Goal: Transaction & Acquisition: Purchase product/service

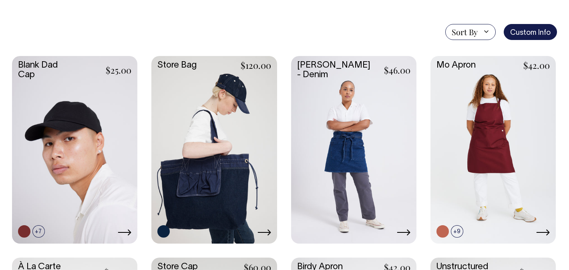
scroll to position [190, 0]
click at [222, 95] on link at bounding box center [213, 149] width 125 height 186
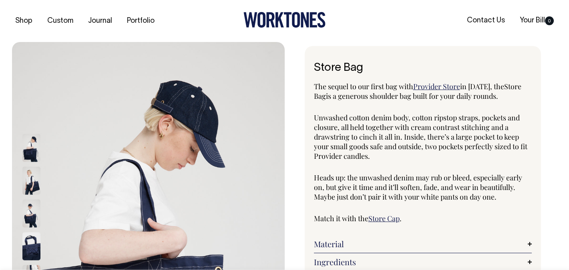
click at [27, 171] on img at bounding box center [31, 180] width 18 height 28
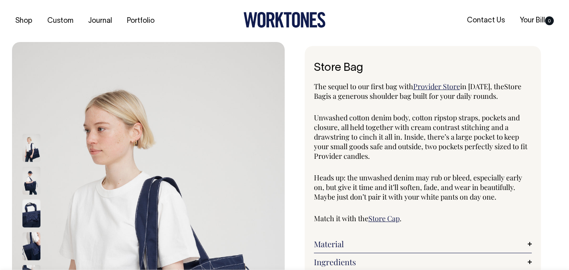
click at [34, 182] on img at bounding box center [31, 180] width 18 height 28
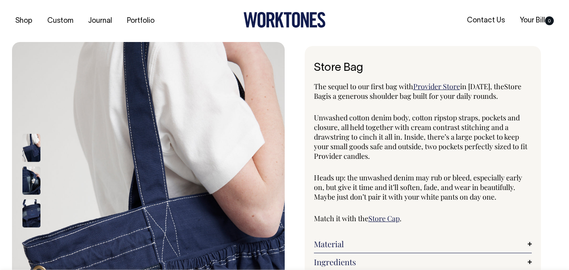
click at [34, 222] on img at bounding box center [31, 213] width 18 height 28
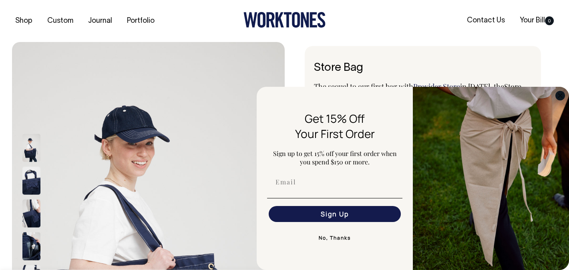
click at [561, 96] on circle "Close dialog" at bounding box center [559, 95] width 9 height 9
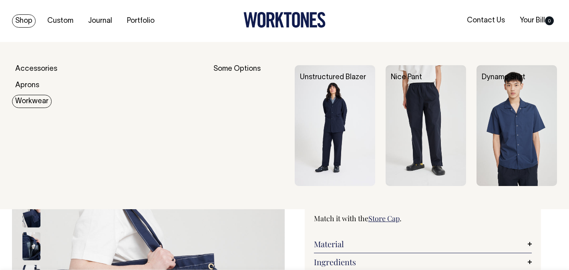
click at [238, 70] on div "Some Options" at bounding box center [248, 125] width 71 height 121
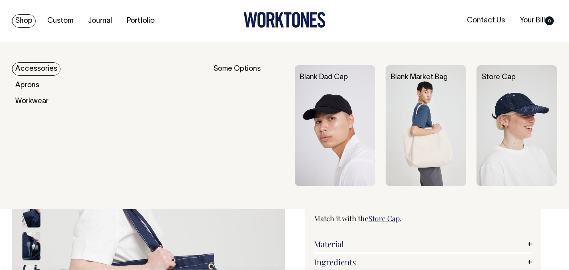
click at [47, 69] on link "Accessories" at bounding box center [36, 68] width 48 height 13
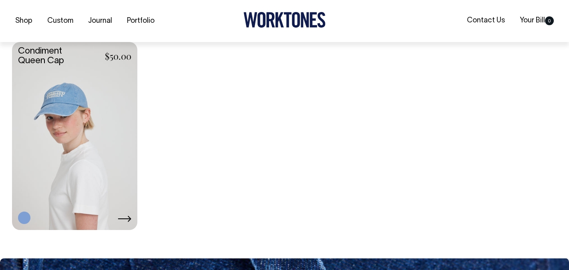
scroll to position [810, 0]
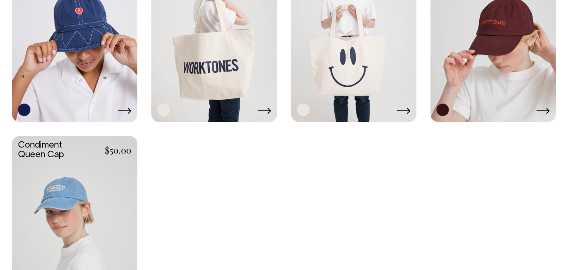
click at [493, 39] on link at bounding box center [492, 27] width 125 height 186
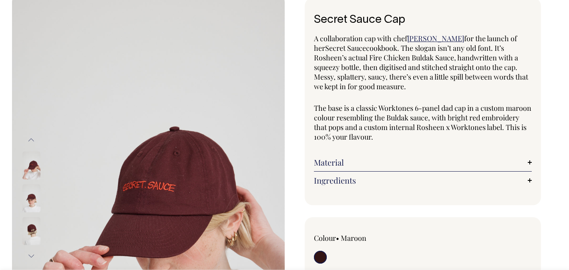
scroll to position [48, 0]
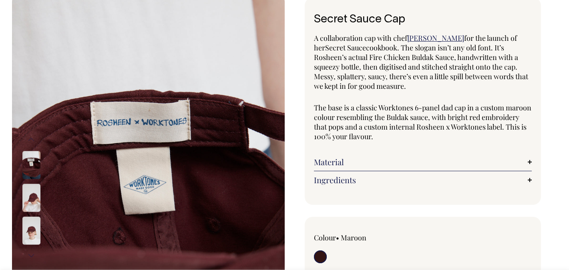
click at [34, 198] on img at bounding box center [31, 198] width 18 height 28
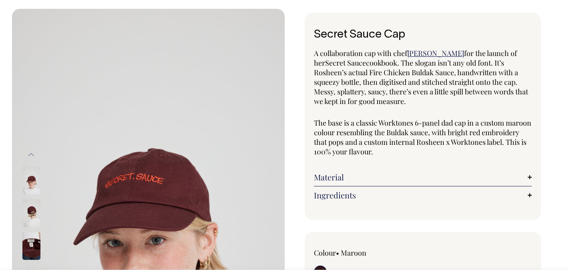
scroll to position [33, 0]
click at [346, 177] on link "Material" at bounding box center [423, 177] width 218 height 10
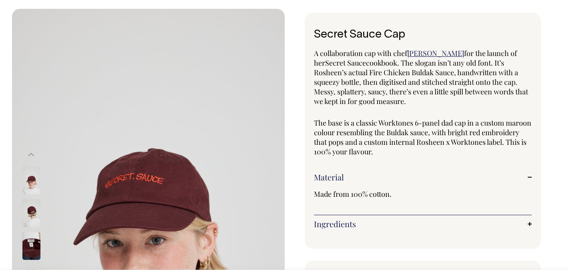
click at [346, 177] on link "Material" at bounding box center [423, 177] width 218 height 10
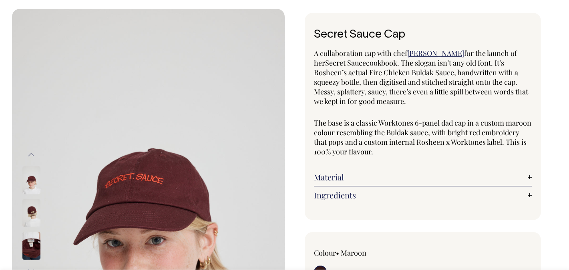
click at [342, 199] on link "Ingredients" at bounding box center [423, 195] width 218 height 10
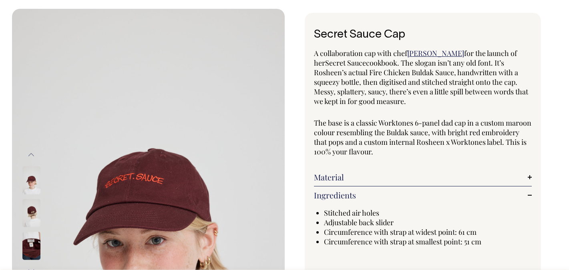
click at [343, 197] on link "Ingredients" at bounding box center [423, 195] width 218 height 10
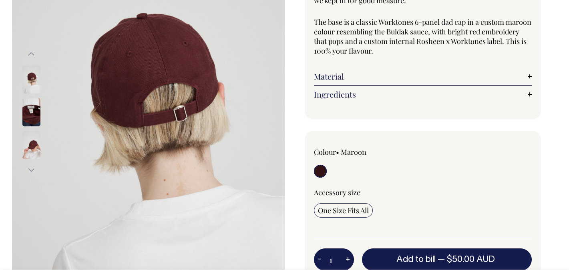
scroll to position [134, 0]
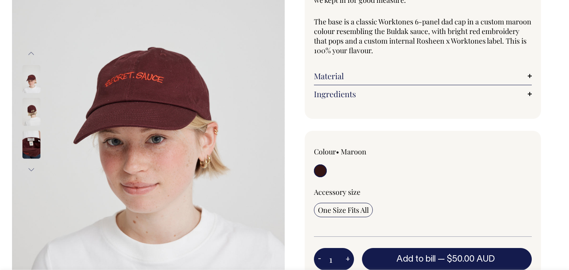
click at [31, 110] on img at bounding box center [31, 112] width 18 height 28
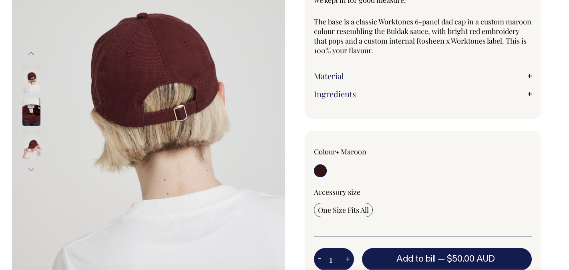
click at [36, 143] on img at bounding box center [31, 144] width 18 height 28
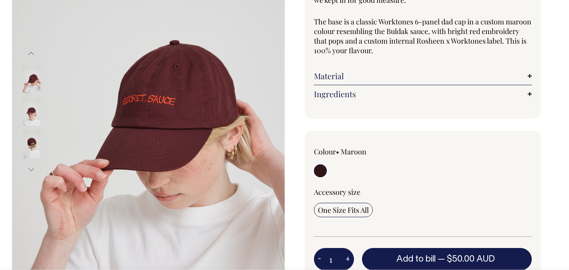
click at [34, 116] on img at bounding box center [31, 112] width 18 height 28
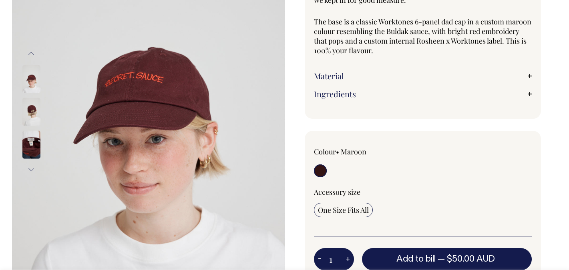
click at [32, 143] on img at bounding box center [31, 144] width 18 height 28
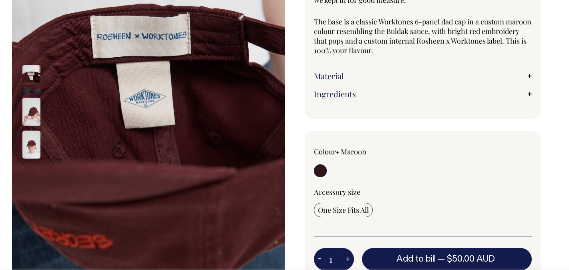
click at [32, 80] on img at bounding box center [31, 79] width 18 height 28
click at [32, 113] on img at bounding box center [31, 112] width 18 height 28
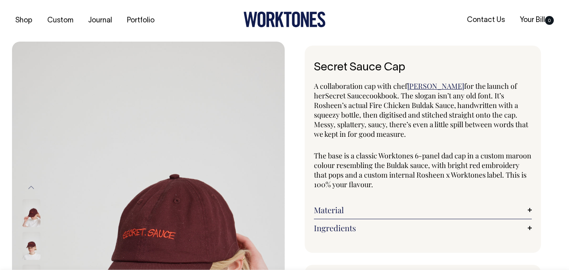
scroll to position [0, 0]
click at [433, 85] on span "Rosheen Kaul" at bounding box center [435, 87] width 57 height 10
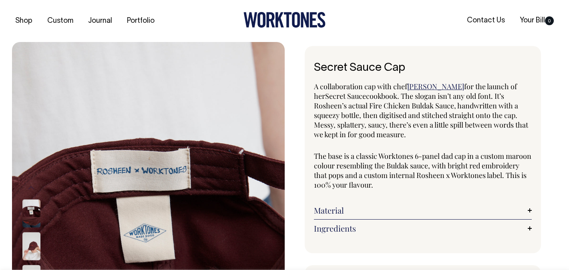
click at [38, 248] on img at bounding box center [31, 246] width 18 height 28
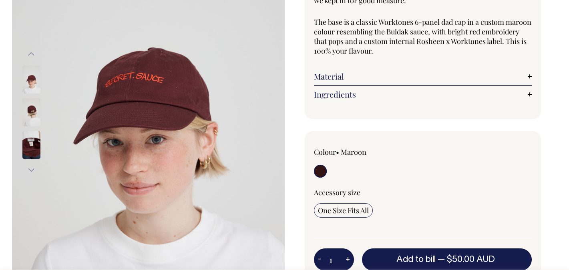
scroll to position [134, 0]
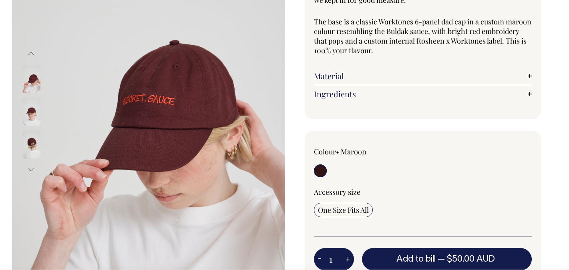
click at [37, 142] on img at bounding box center [31, 144] width 18 height 28
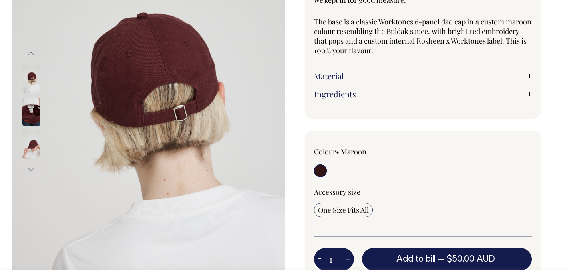
click at [33, 148] on img at bounding box center [31, 144] width 18 height 28
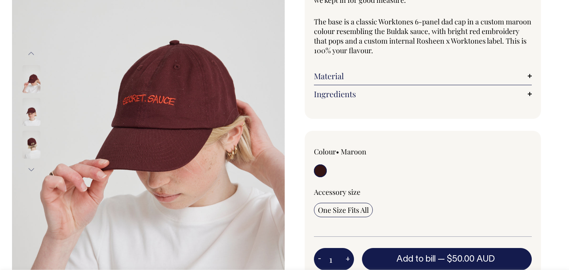
click at [32, 174] on button "Next" at bounding box center [31, 170] width 12 height 18
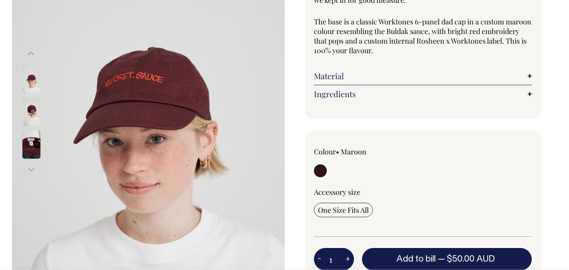
click at [28, 107] on img at bounding box center [31, 112] width 18 height 28
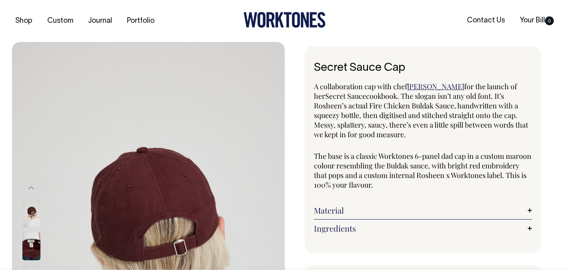
scroll to position [0, 0]
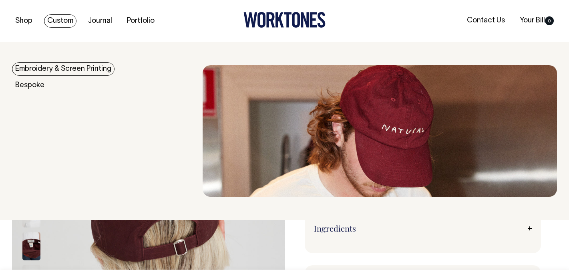
click at [72, 21] on link "Custom" at bounding box center [60, 20] width 32 height 13
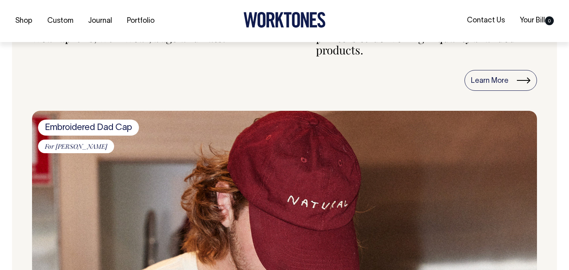
scroll to position [837, 0]
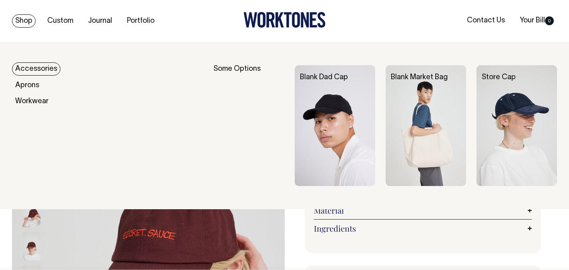
click at [25, 22] on link "Shop" at bounding box center [24, 20] width 24 height 13
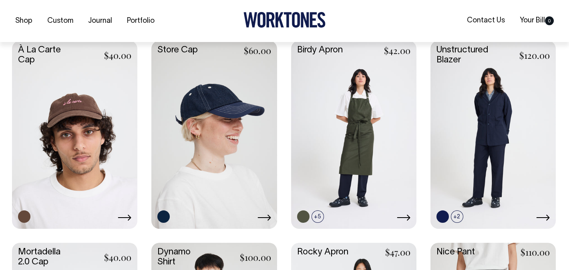
scroll to position [398, 0]
click at [208, 124] on link at bounding box center [213, 133] width 125 height 186
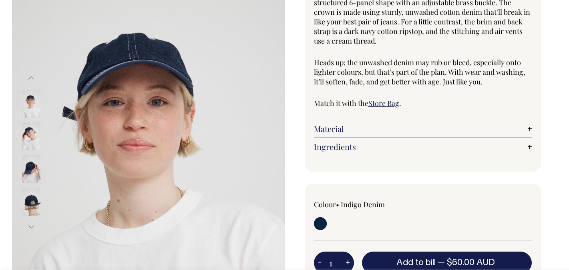
scroll to position [94, 0]
click at [32, 208] on img at bounding box center [31, 201] width 18 height 28
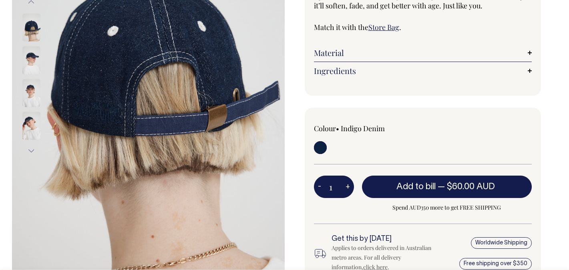
scroll to position [170, 0]
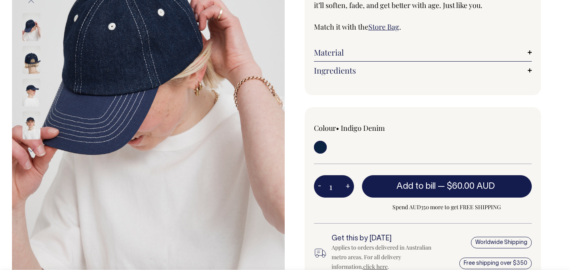
click at [26, 117] on img at bounding box center [31, 125] width 18 height 28
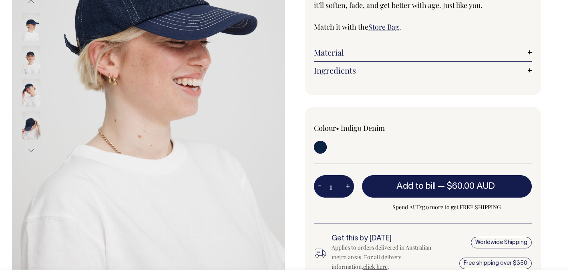
click at [31, 106] on div at bounding box center [42, 92] width 40 height 33
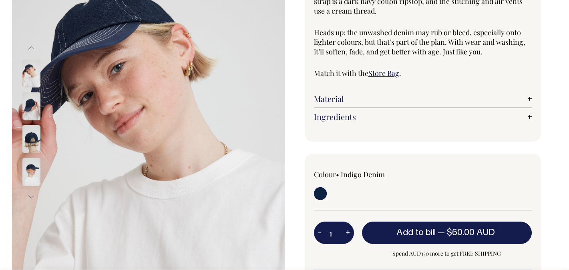
scroll to position [124, 0]
click at [36, 71] on img at bounding box center [31, 73] width 18 height 28
click at [34, 104] on img at bounding box center [31, 106] width 18 height 28
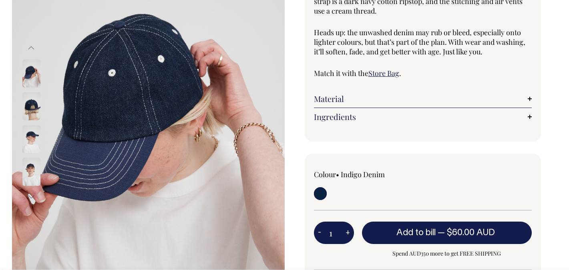
click at [31, 127] on img at bounding box center [31, 139] width 18 height 28
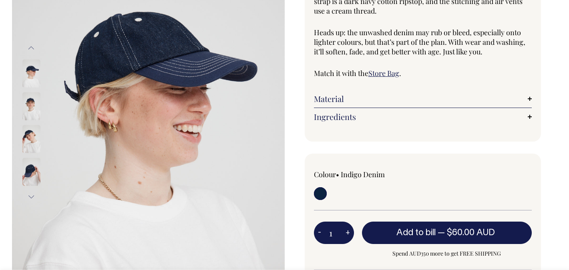
click at [32, 183] on img at bounding box center [31, 172] width 18 height 28
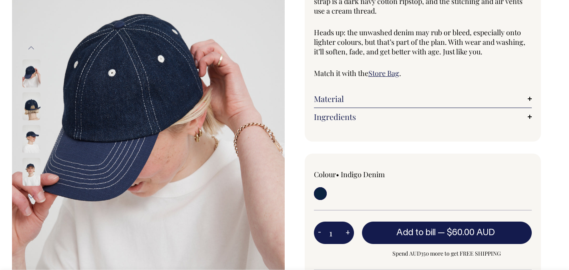
click at [32, 163] on img at bounding box center [31, 172] width 18 height 28
